Goal: Information Seeking & Learning: Learn about a topic

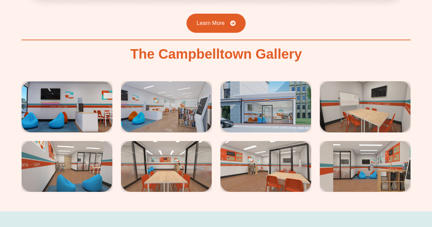
scroll to position [1281, 0]
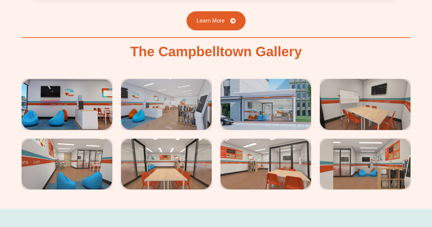
click at [48, 79] on img at bounding box center [67, 104] width 91 height 51
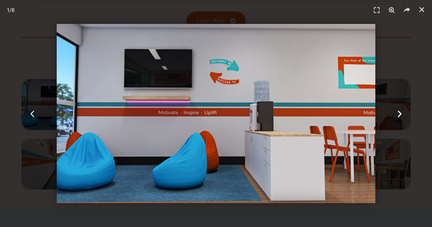
click at [398, 113] on icon "Next slide" at bounding box center [400, 113] width 9 height 9
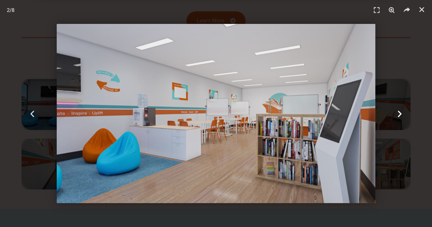
click at [406, 113] on div "Next" at bounding box center [399, 113] width 65 height 227
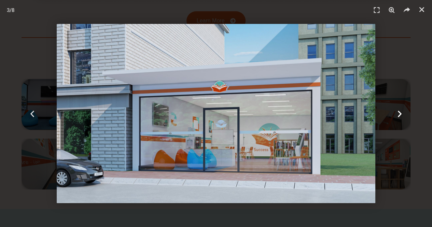
click at [398, 113] on icon "Next slide" at bounding box center [400, 113] width 9 height 9
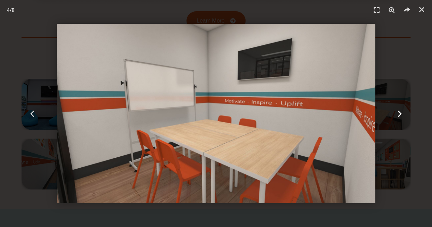
click at [398, 113] on icon "Next slide" at bounding box center [400, 113] width 9 height 9
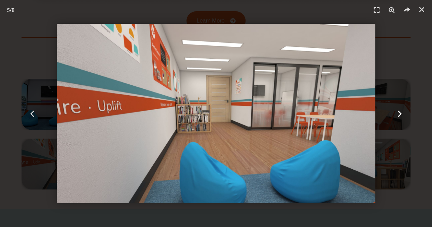
click at [405, 113] on div "Next" at bounding box center [399, 113] width 65 height 227
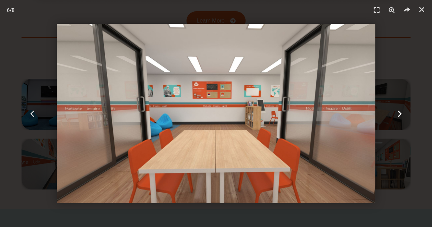
click at [403, 114] on icon "Next slide" at bounding box center [400, 113] width 9 height 9
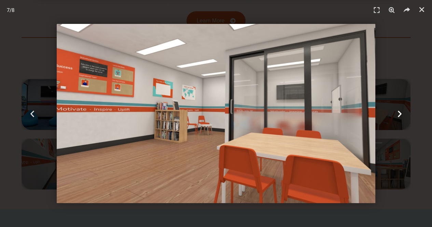
click at [403, 114] on icon "Next slide" at bounding box center [400, 113] width 9 height 9
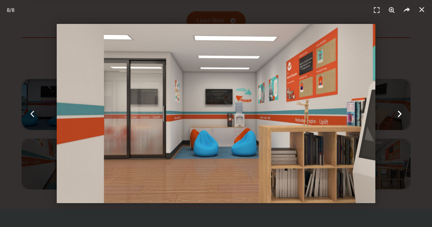
click at [403, 114] on icon "Next slide" at bounding box center [400, 113] width 9 height 9
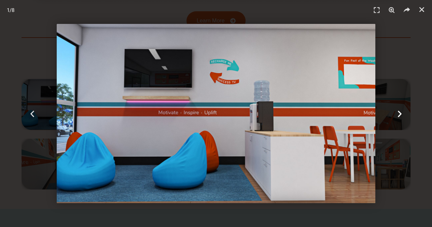
click at [403, 114] on icon "Next slide" at bounding box center [400, 113] width 9 height 9
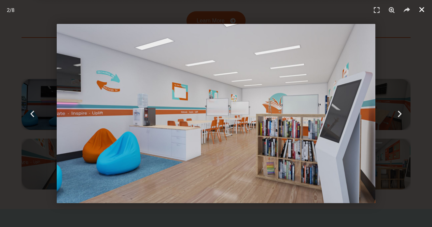
click at [422, 9] on icon "Close (Esc)" at bounding box center [422, 9] width 7 height 7
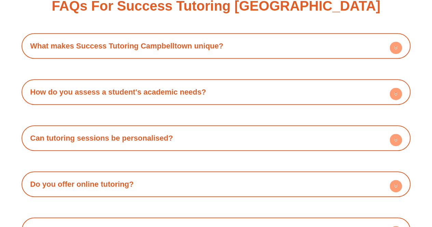
scroll to position [2752, 0]
click at [397, 134] on circle at bounding box center [396, 140] width 12 height 12
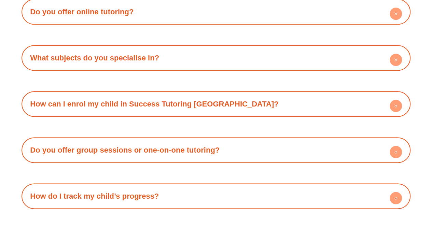
scroll to position [2956, 0]
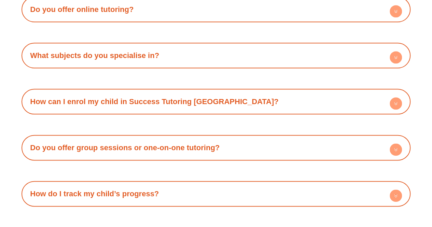
click at [396, 143] on circle at bounding box center [396, 149] width 12 height 12
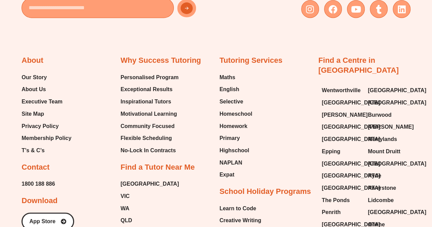
scroll to position [3398, 0]
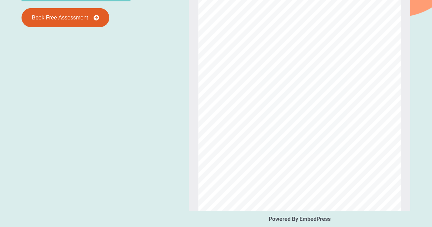
scroll to position [692, 0]
type input "*"
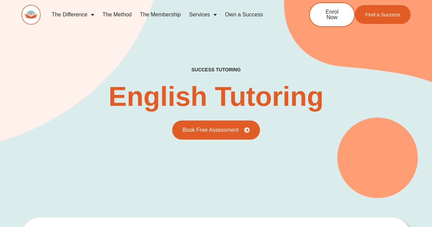
scroll to position [0, 0]
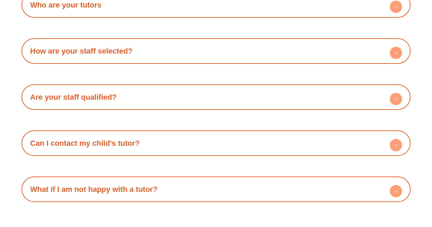
scroll to position [1150, 0]
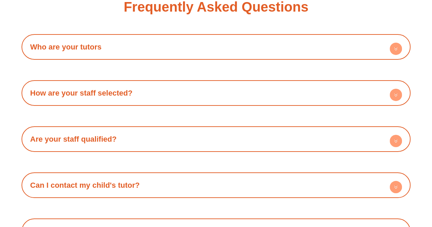
click at [395, 49] on icon at bounding box center [396, 49] width 2 height 1
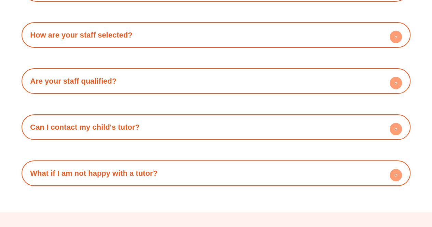
scroll to position [1264, 0]
click at [396, 34] on circle at bounding box center [396, 36] width 12 height 12
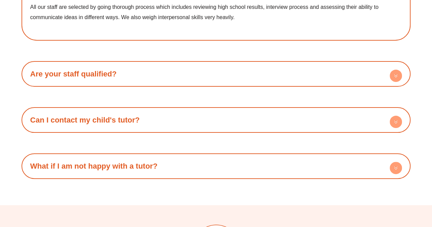
scroll to position [1311, 0]
click at [394, 73] on circle at bounding box center [396, 75] width 12 height 12
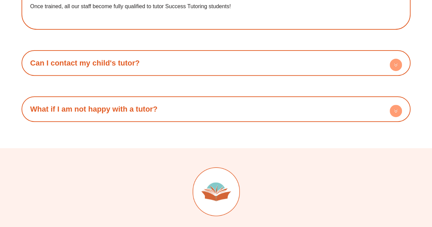
scroll to position [1400, 0]
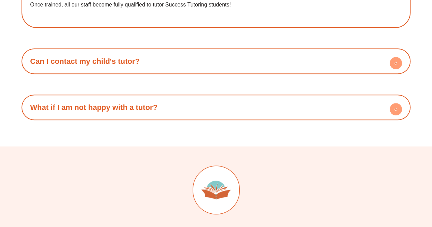
click at [398, 60] on circle at bounding box center [396, 63] width 12 height 12
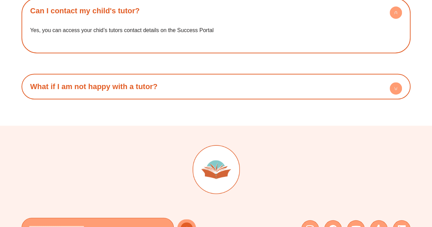
scroll to position [1451, 0]
click at [396, 87] on icon at bounding box center [396, 87] width 2 height 1
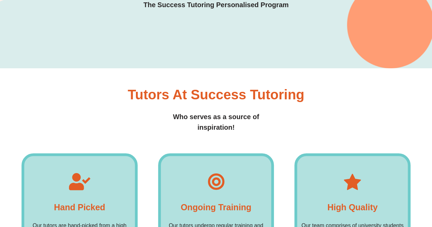
scroll to position [0, 0]
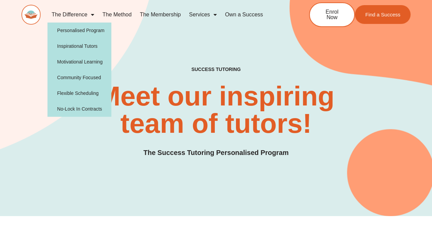
click at [90, 13] on span "Menu" at bounding box center [90, 15] width 7 height 12
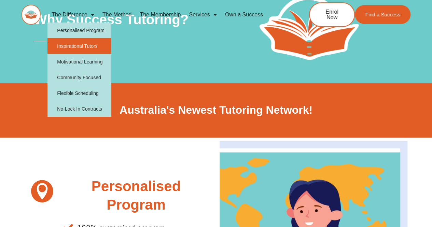
click at [88, 46] on link "Inspirational Tutors" at bounding box center [79, 46] width 64 height 16
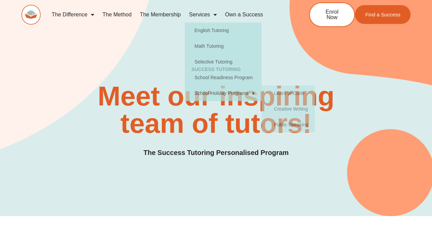
click at [312, 38] on div "SUCCESS TUTORING​ Meet our inspiring team of tutors! The Success Tutoring Perso…" at bounding box center [216, 94] width 389 height 243
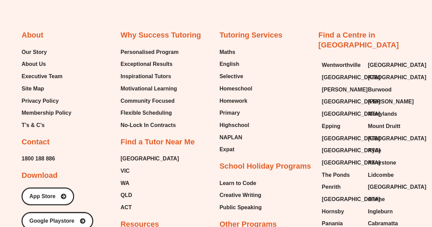
scroll to position [1540, 0]
click at [392, 133] on span "[GEOGRAPHIC_DATA]" at bounding box center [397, 138] width 58 height 10
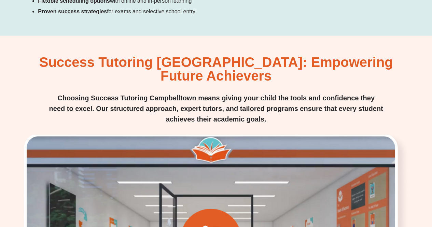
scroll to position [1044, 0]
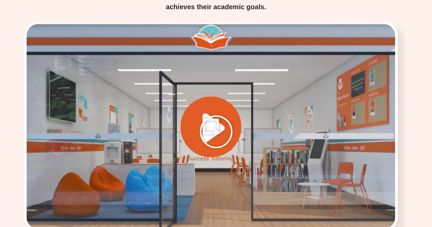
click at [221, 115] on icon "Play Video" at bounding box center [216, 132] width 34 height 34
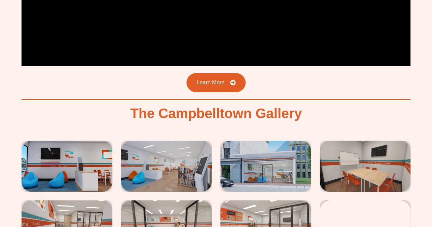
scroll to position [1270, 0]
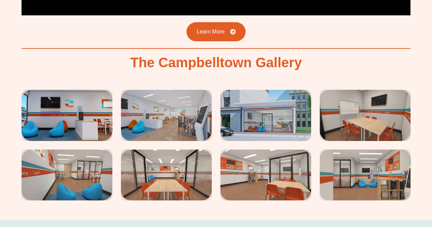
click at [33, 91] on img at bounding box center [67, 115] width 91 height 51
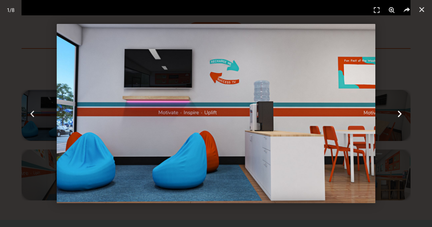
click at [399, 111] on icon "Next slide" at bounding box center [400, 113] width 9 height 9
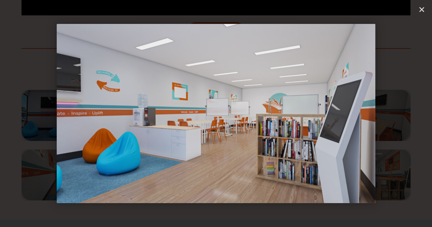
click at [399, 111] on icon "Next slide" at bounding box center [400, 113] width 9 height 9
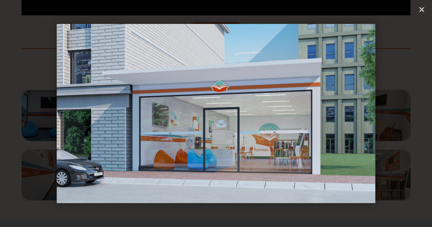
click at [399, 111] on icon "Next slide" at bounding box center [400, 113] width 9 height 9
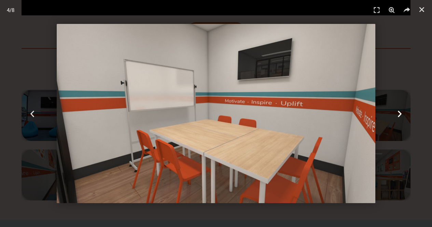
click at [399, 111] on icon "Next slide" at bounding box center [400, 113] width 9 height 9
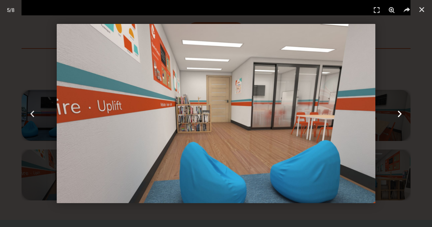
click at [399, 111] on icon "Next slide" at bounding box center [400, 113] width 9 height 9
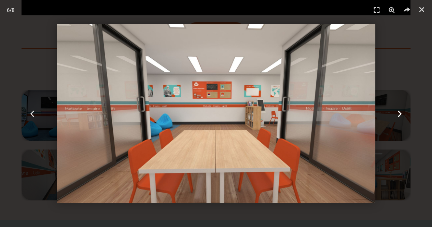
click at [399, 111] on icon "Next slide" at bounding box center [400, 113] width 9 height 9
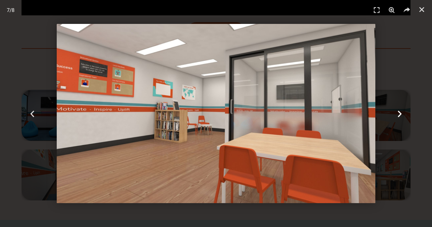
click at [399, 111] on icon "Next slide" at bounding box center [400, 113] width 9 height 9
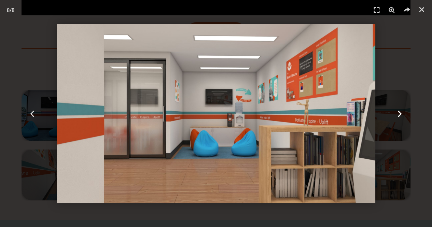
click at [399, 111] on icon "Next slide" at bounding box center [400, 113] width 9 height 9
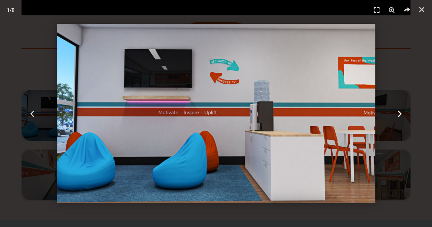
click at [399, 111] on icon "Next slide" at bounding box center [400, 113] width 9 height 9
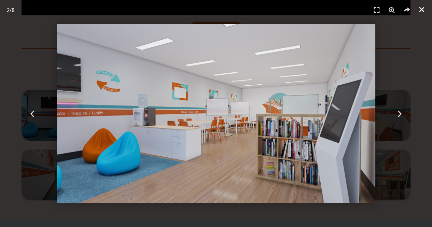
click at [424, 6] on icon "Close (Esc)" at bounding box center [422, 9] width 7 height 7
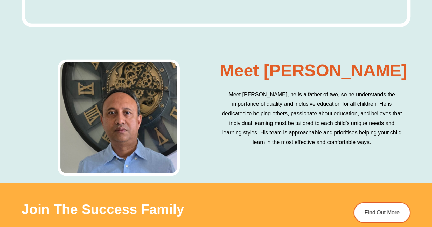
scroll to position [2173, 0]
